Goal: Transaction & Acquisition: Book appointment/travel/reservation

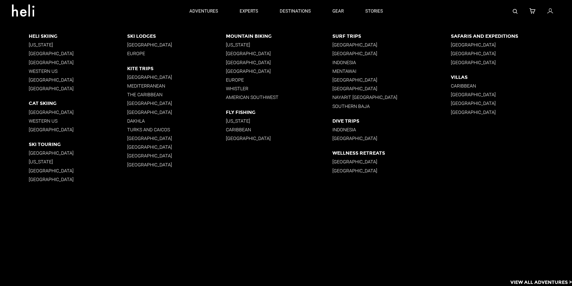
click at [38, 151] on p "[GEOGRAPHIC_DATA]" at bounding box center [78, 153] width 99 height 6
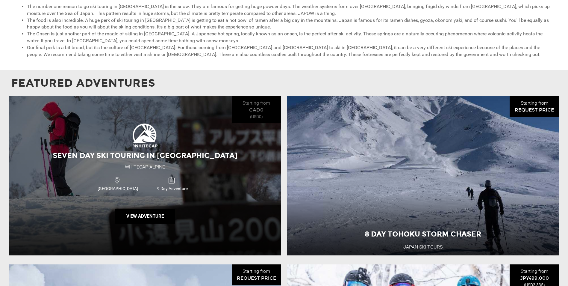
scroll to position [479, 0]
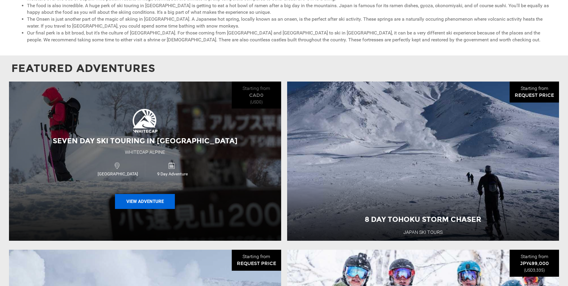
click at [153, 202] on button "View Adventure" at bounding box center [145, 201] width 60 height 15
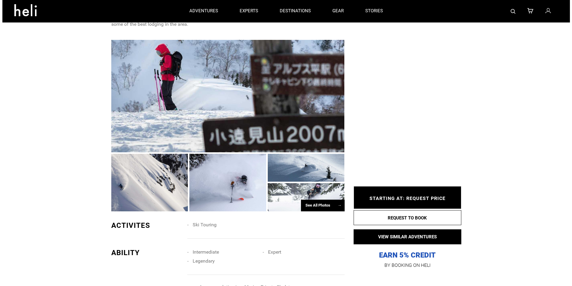
scroll to position [90, 0]
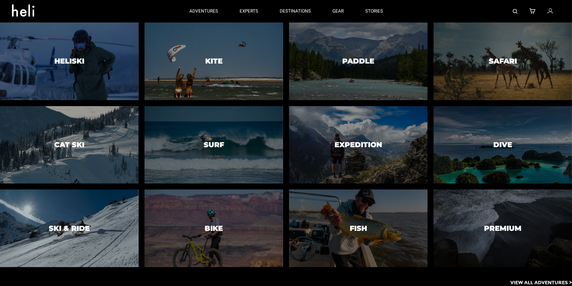
click at [110, 232] on div at bounding box center [69, 228] width 141 height 79
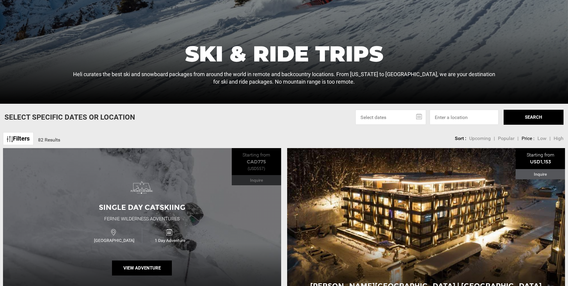
scroll to position [150, 0]
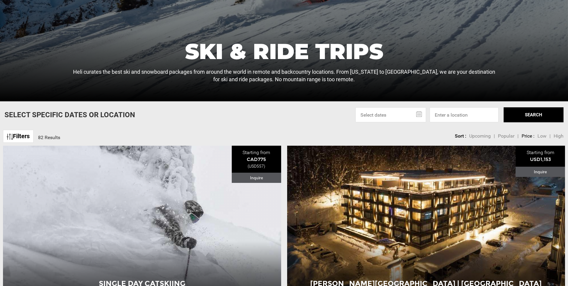
click at [24, 136] on link "Filters" at bounding box center [18, 136] width 31 height 13
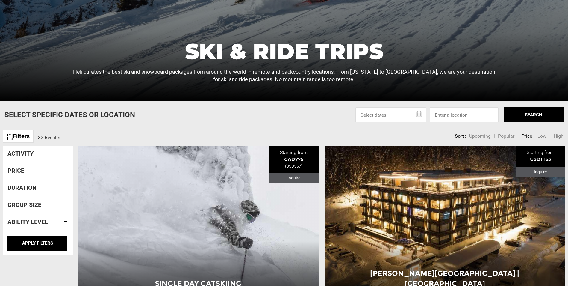
click at [65, 221] on h4 "Ability Level" at bounding box center [37, 221] width 61 height 7
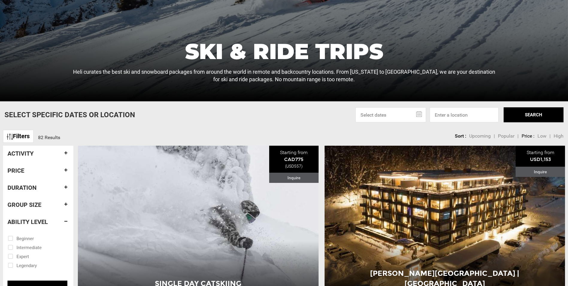
click at [23, 238] on input "checkbox" at bounding box center [34, 237] width 52 height 9
checkbox input "true"
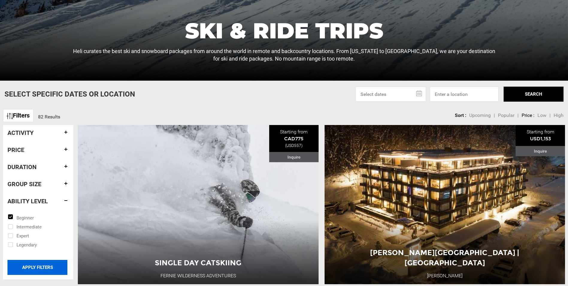
scroll to position [180, 0]
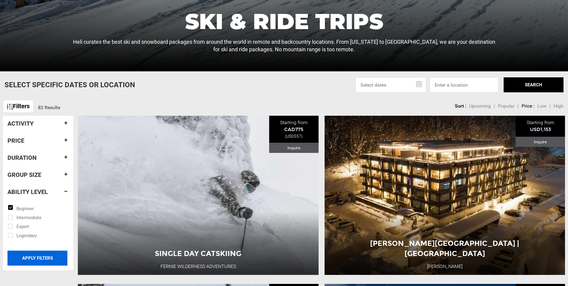
click at [44, 259] on input "APPLY FILTERS" at bounding box center [37, 257] width 60 height 15
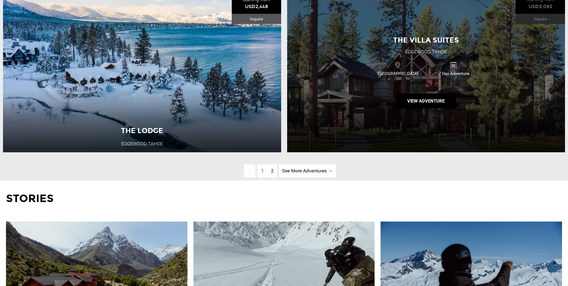
scroll to position [2005, 0]
